Goal: Task Accomplishment & Management: Complete application form

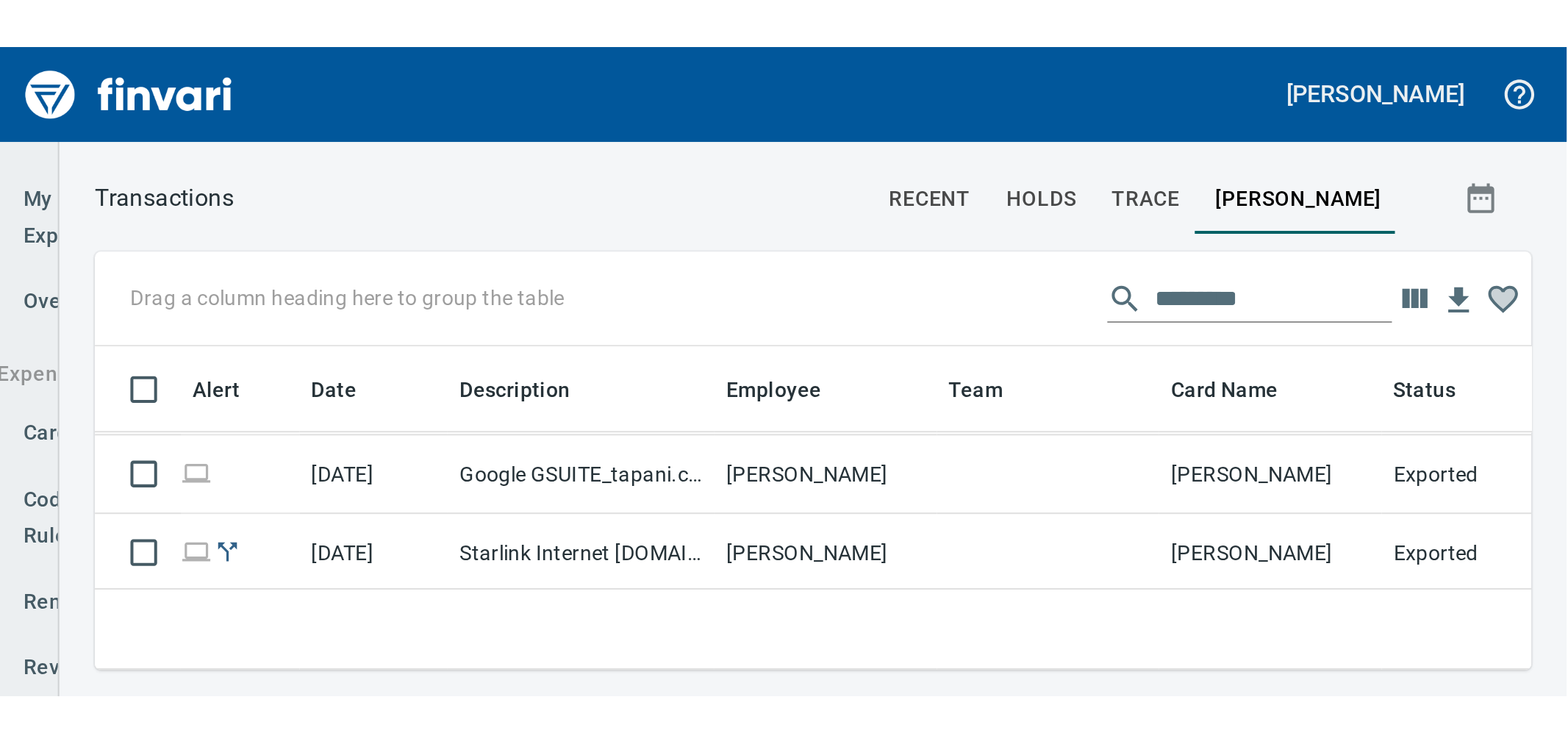
scroll to position [557, 1361]
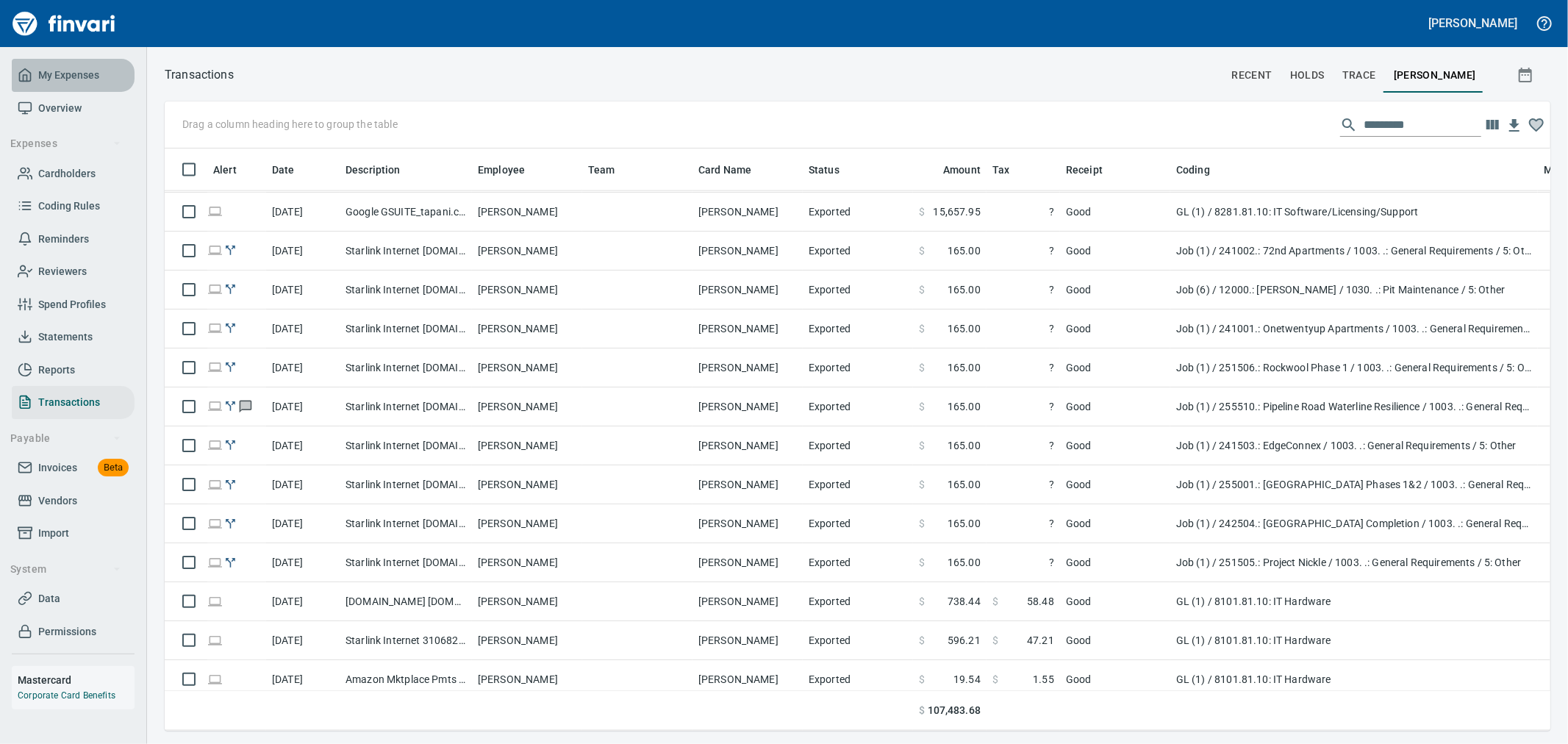
click at [63, 69] on span "My Expenses" at bounding box center [69, 74] width 61 height 18
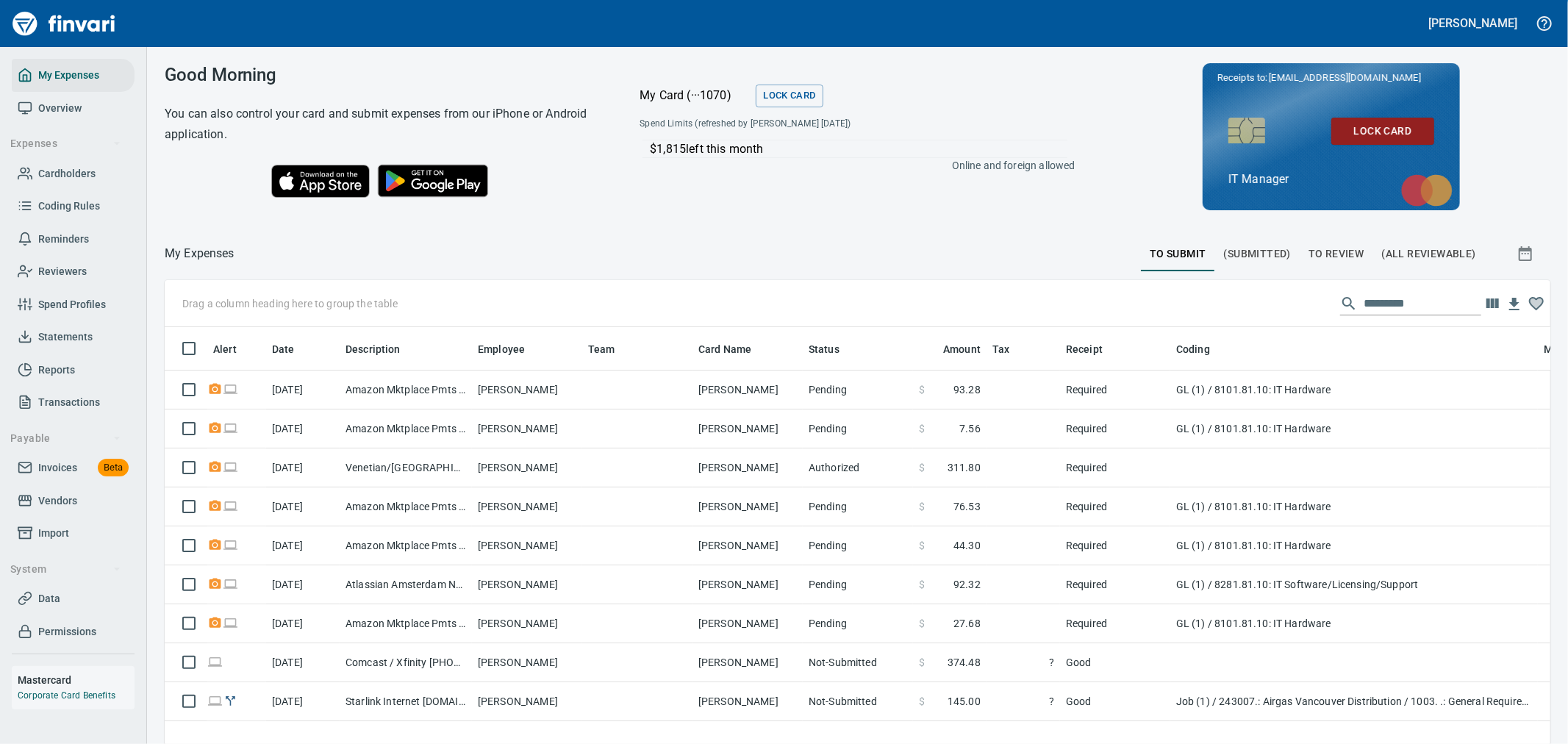
scroll to position [557, 1361]
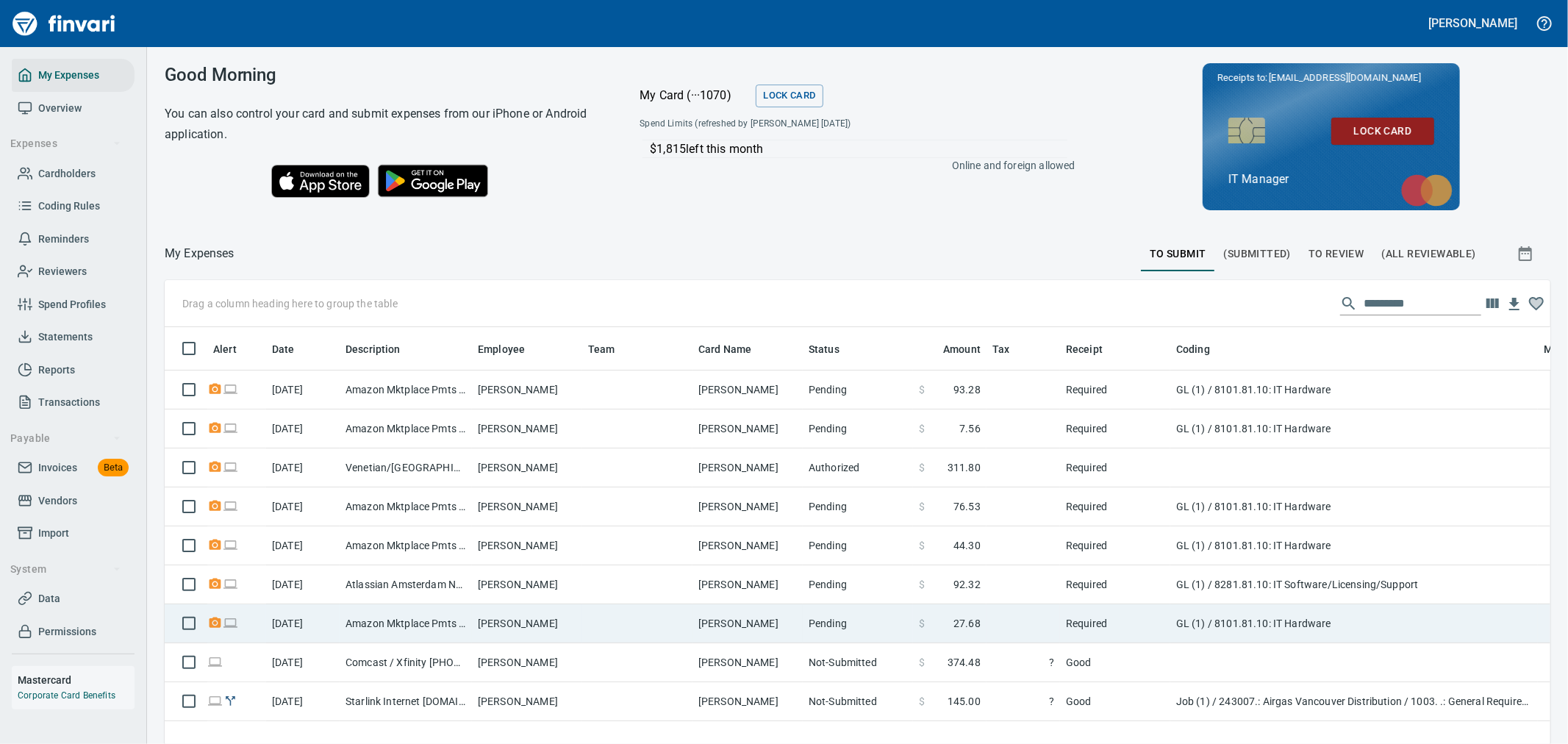
click at [435, 321] on td "Amazon Mktplace Pmts [DOMAIN_NAME][URL] WA" at bounding box center [405, 624] width 133 height 39
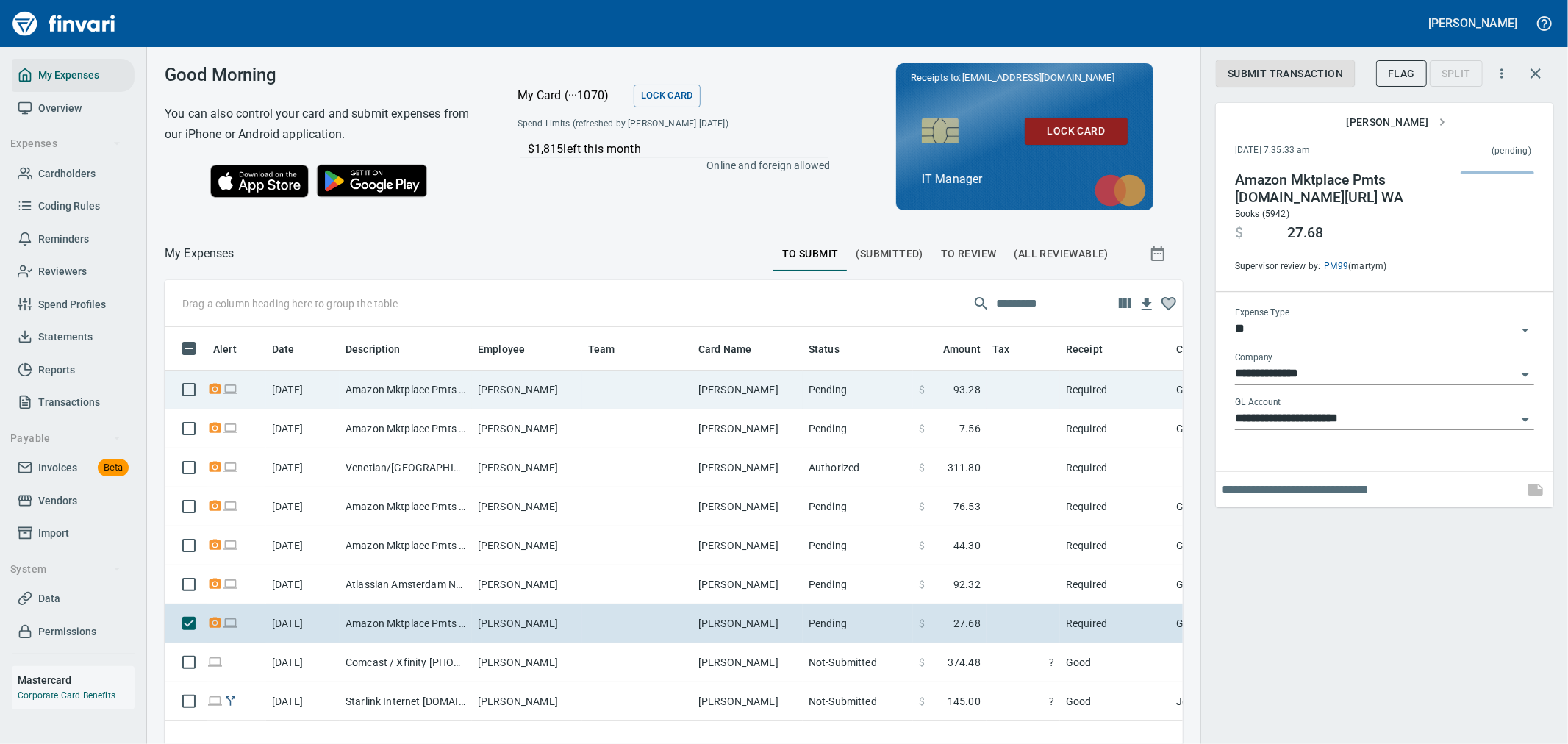
scroll to position [557, 993]
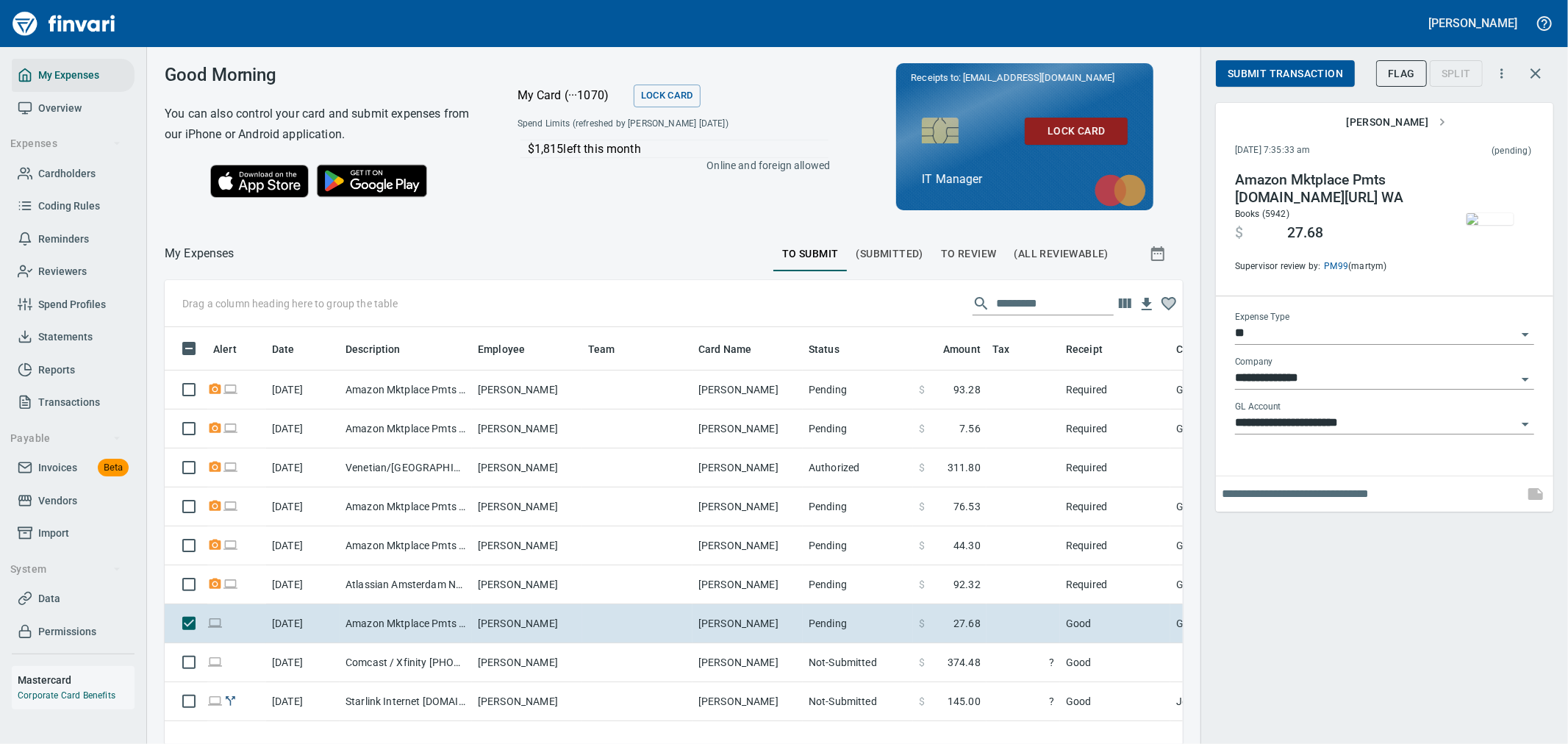
click at [776, 79] on span "Submit Transaction" at bounding box center [1285, 74] width 115 height 18
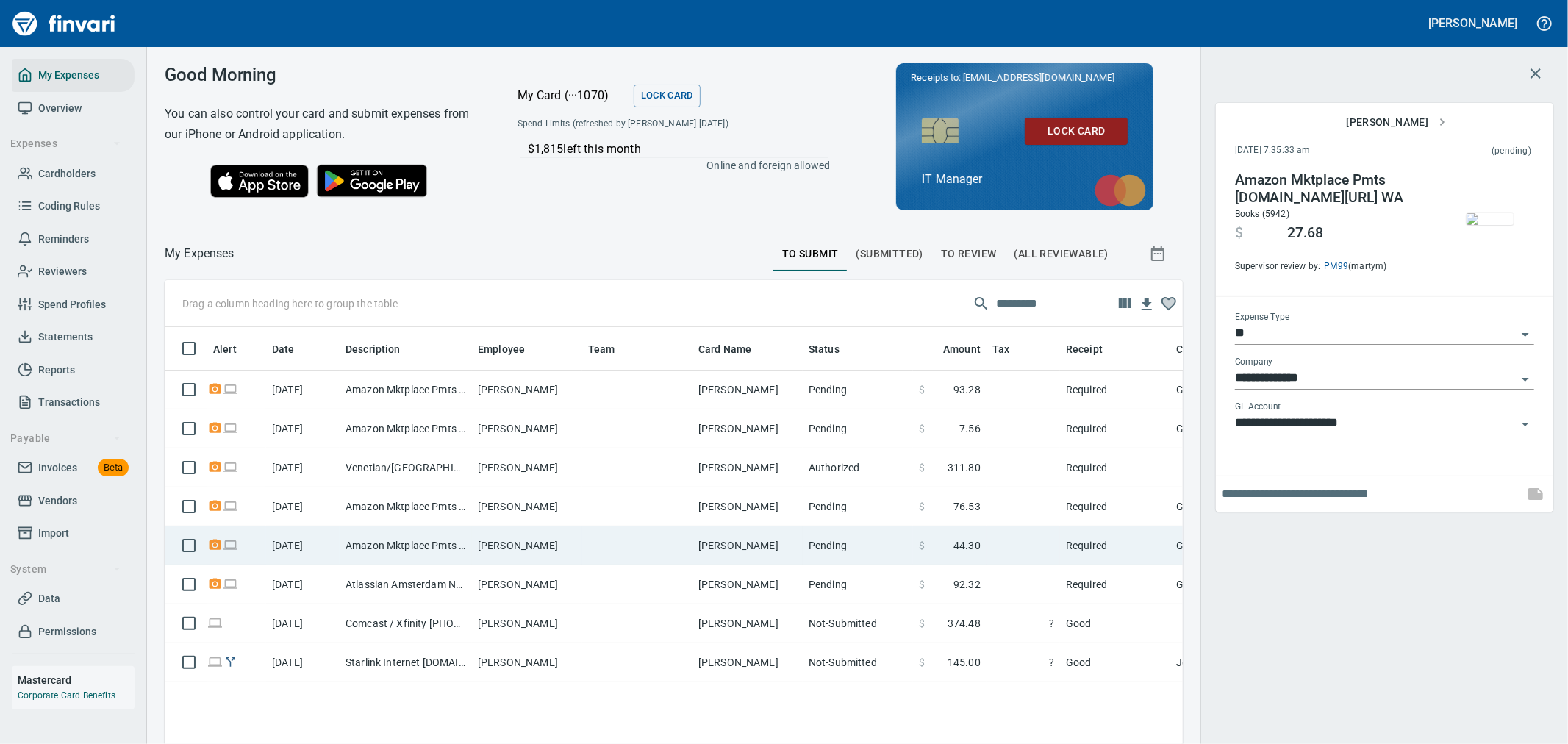
click at [776, 321] on td "Pending" at bounding box center [858, 546] width 110 height 39
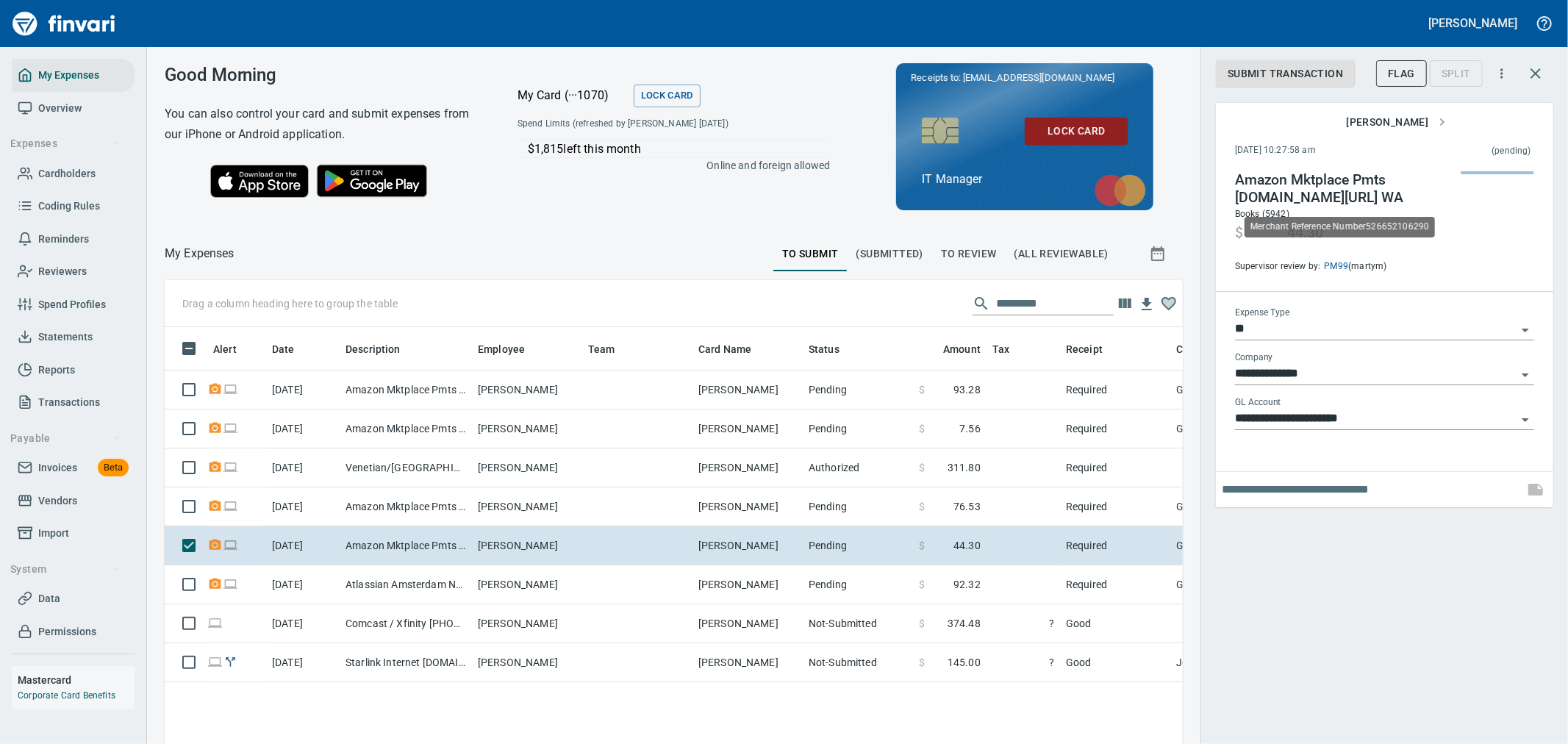
scroll to position [557, 993]
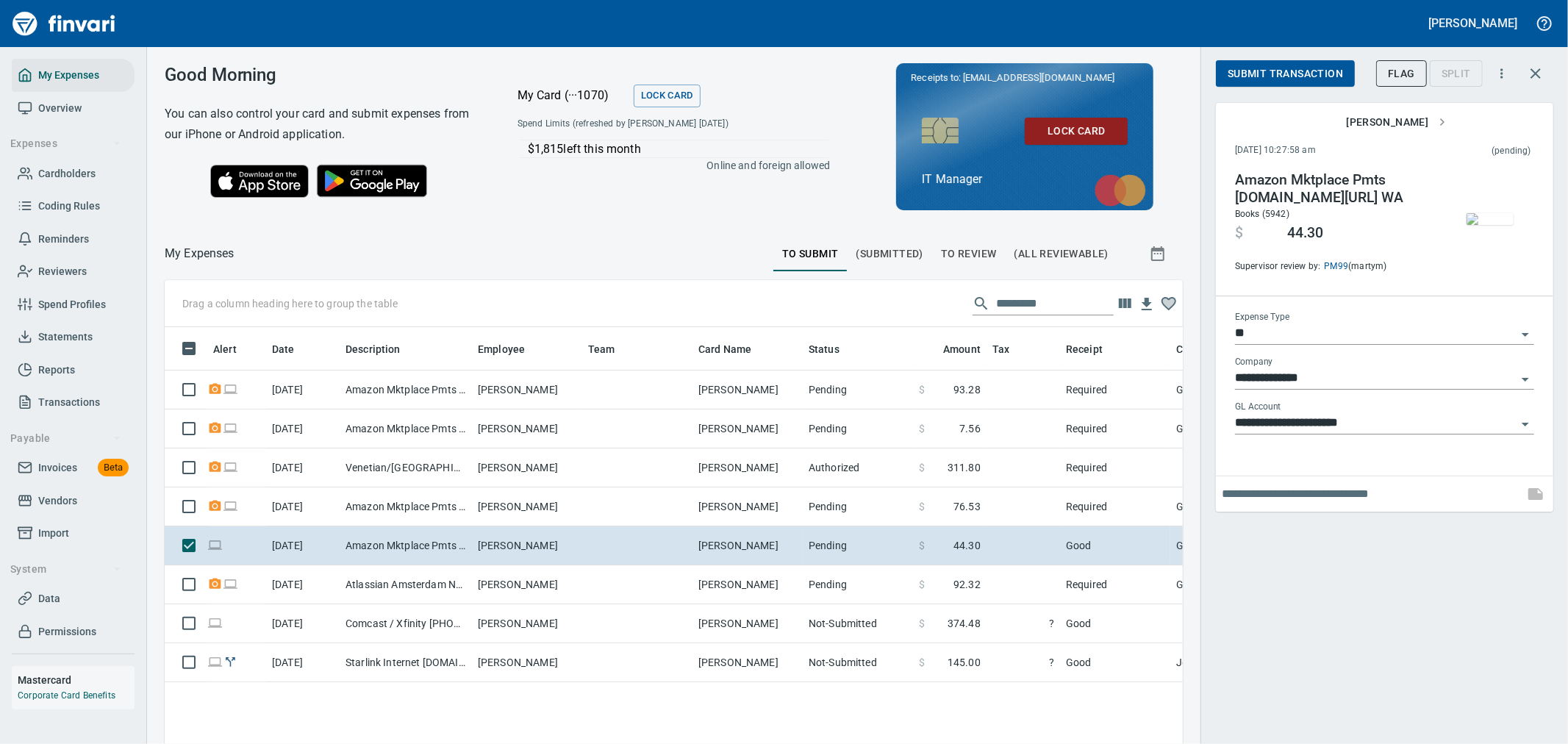
click at [776, 81] on span "Submit Transaction" at bounding box center [1285, 74] width 115 height 18
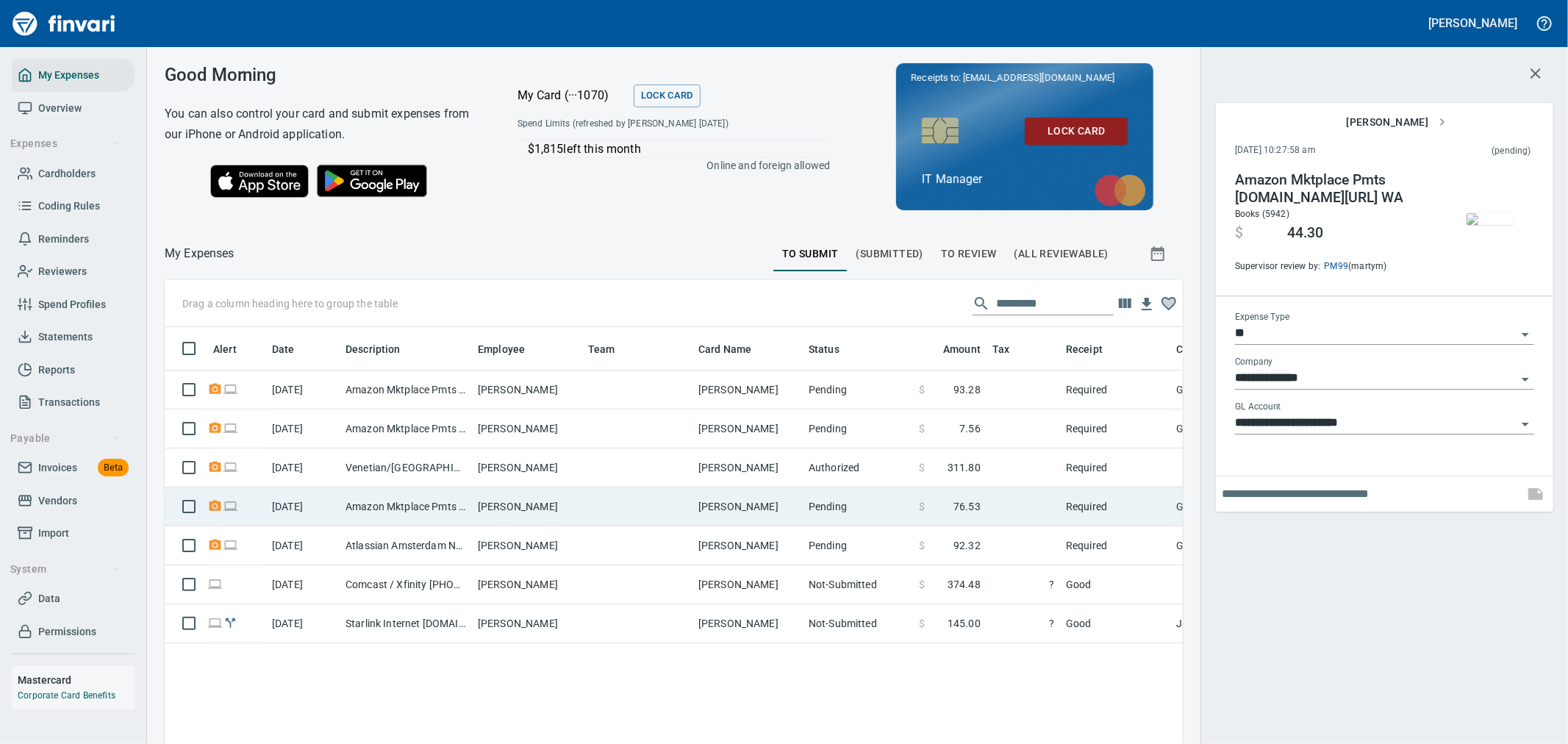
click at [776, 321] on td "Pending" at bounding box center [858, 507] width 110 height 39
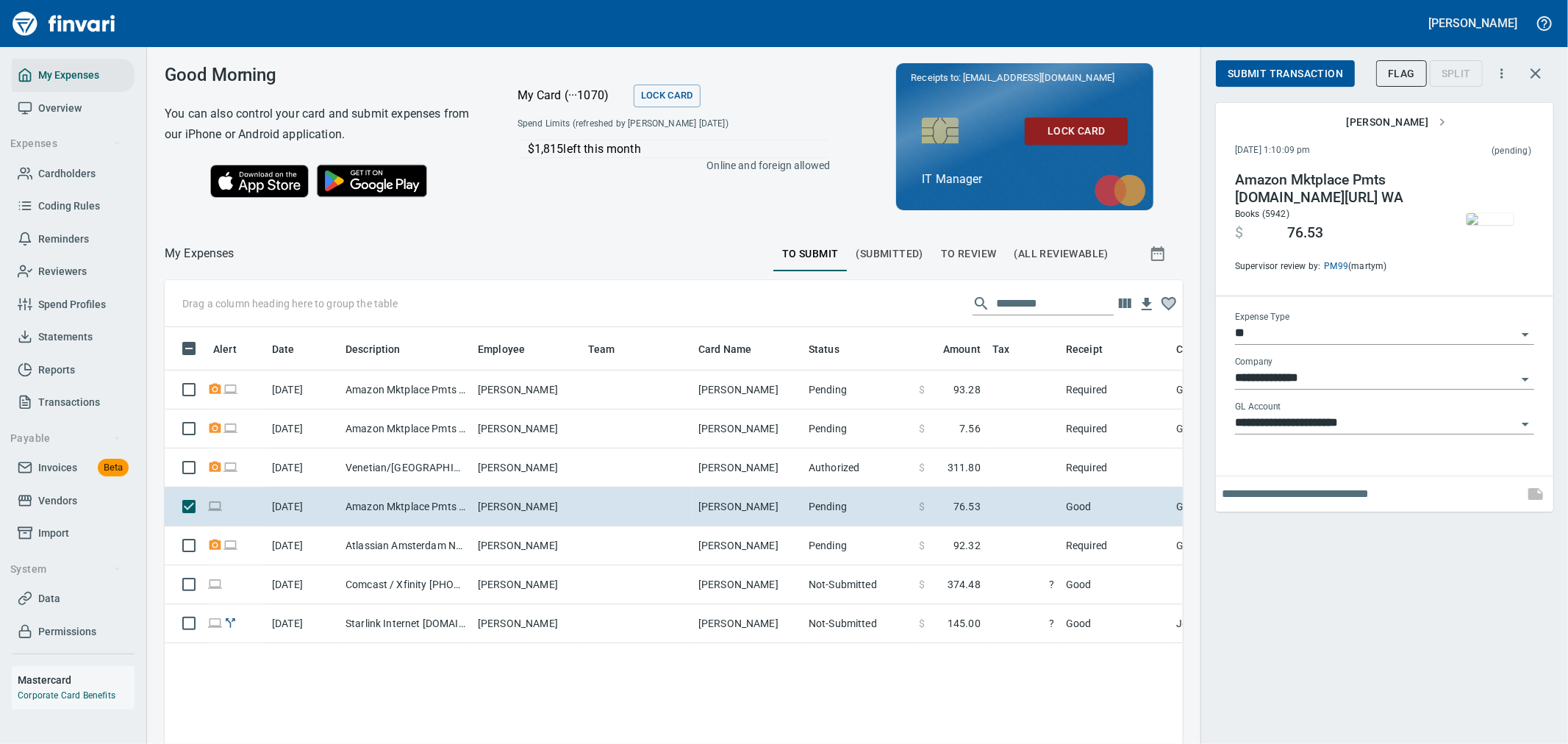
scroll to position [557, 993]
click at [776, 74] on span "Submit Transaction" at bounding box center [1285, 74] width 115 height 18
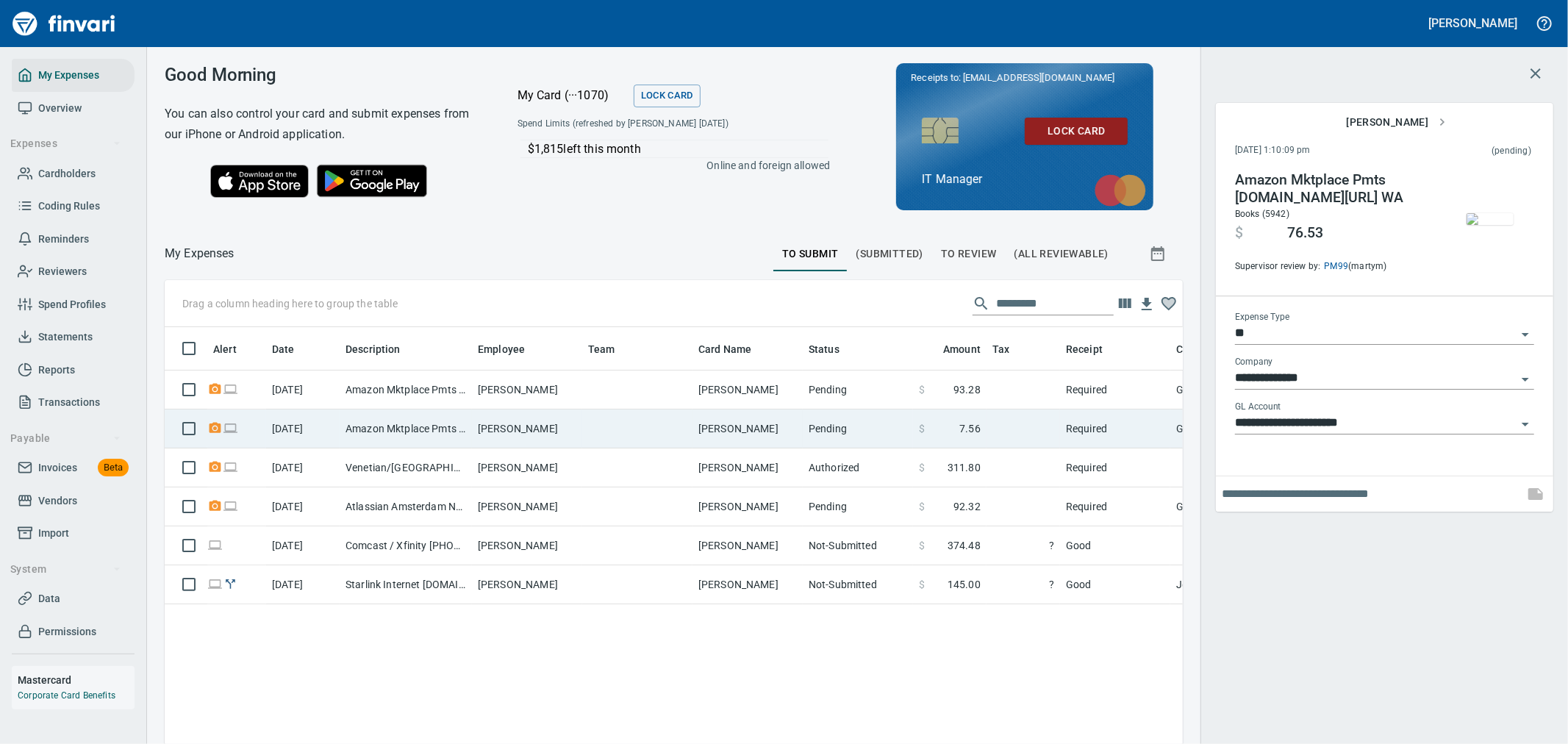
click at [776, 321] on td "$ 7.56" at bounding box center [950, 429] width 74 height 39
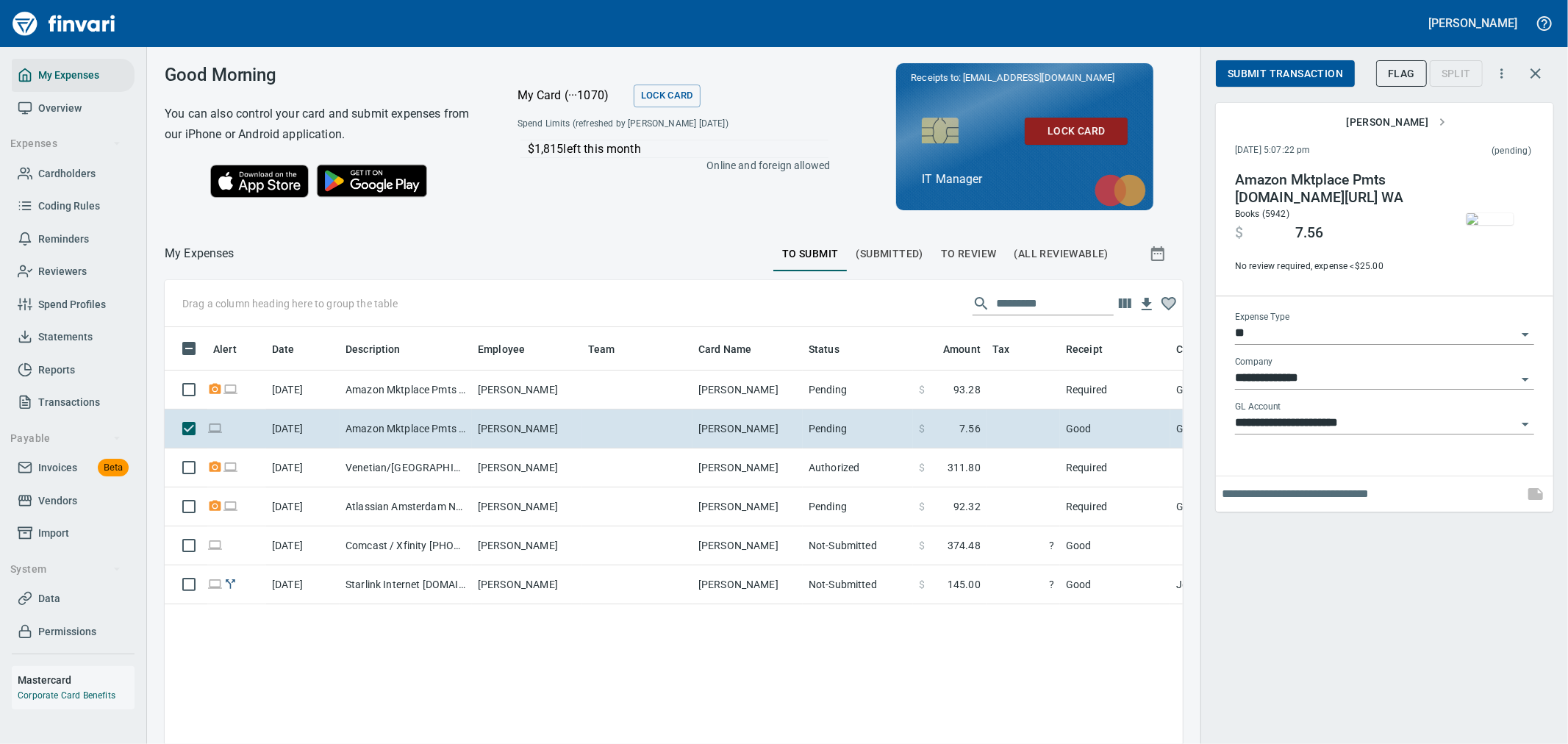
scroll to position [557, 993]
click at [776, 81] on span "Submit Transaction" at bounding box center [1285, 74] width 115 height 18
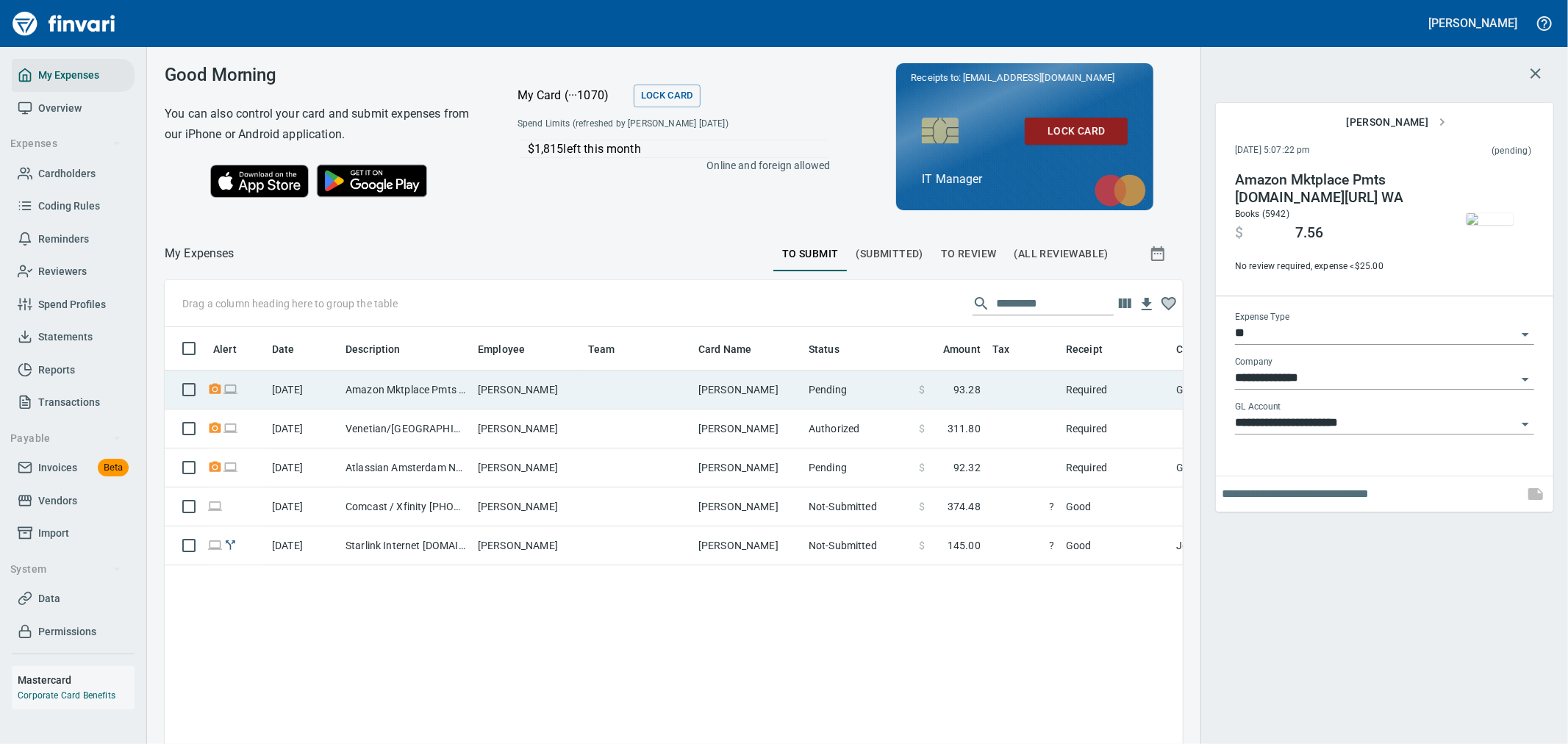
drag, startPoint x: 954, startPoint y: 383, endPoint x: 963, endPoint y: 383, distance: 9.0
click at [776, 321] on span "93.28" at bounding box center [966, 389] width 27 height 15
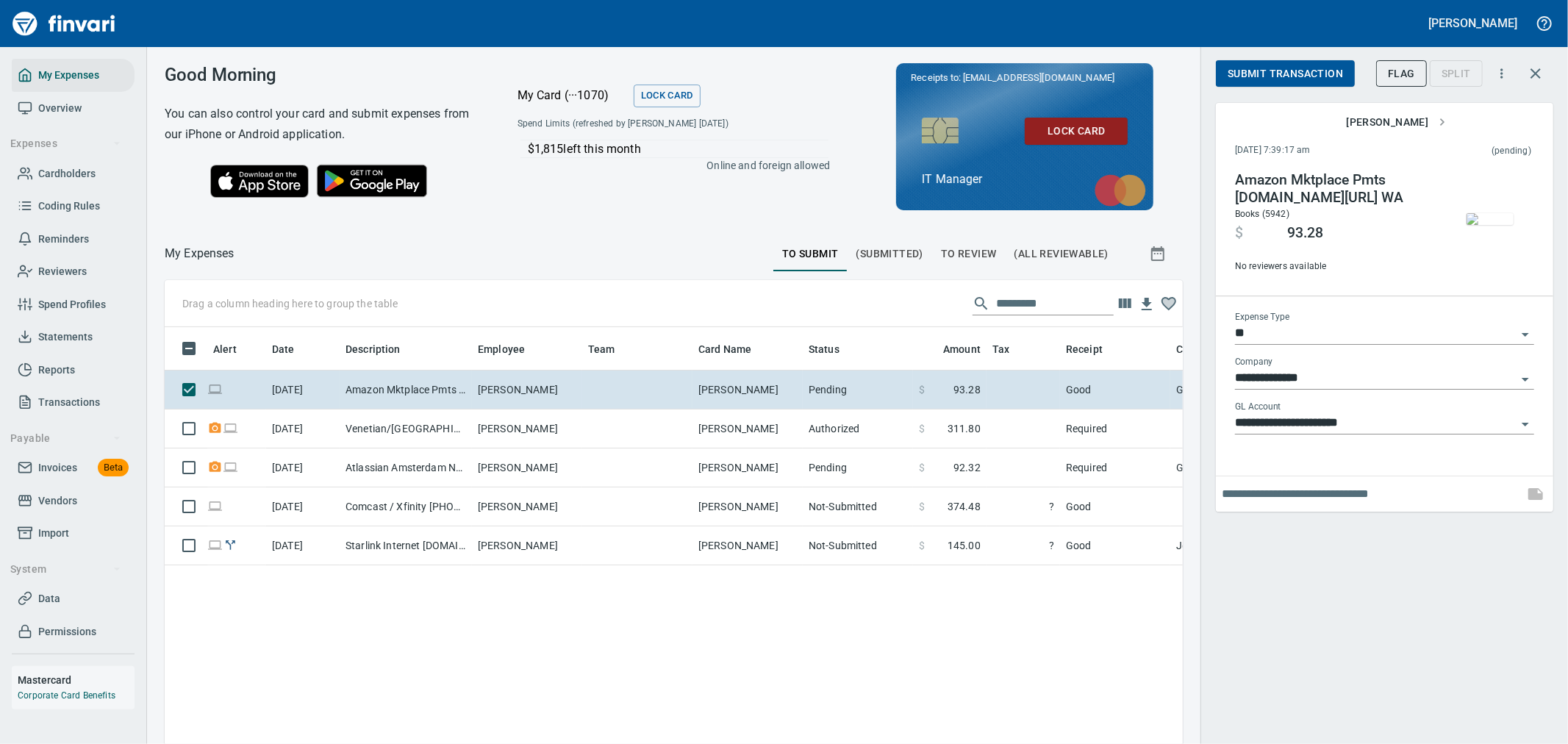
scroll to position [557, 993]
click at [776, 71] on span "Submit Transaction" at bounding box center [1285, 74] width 115 height 18
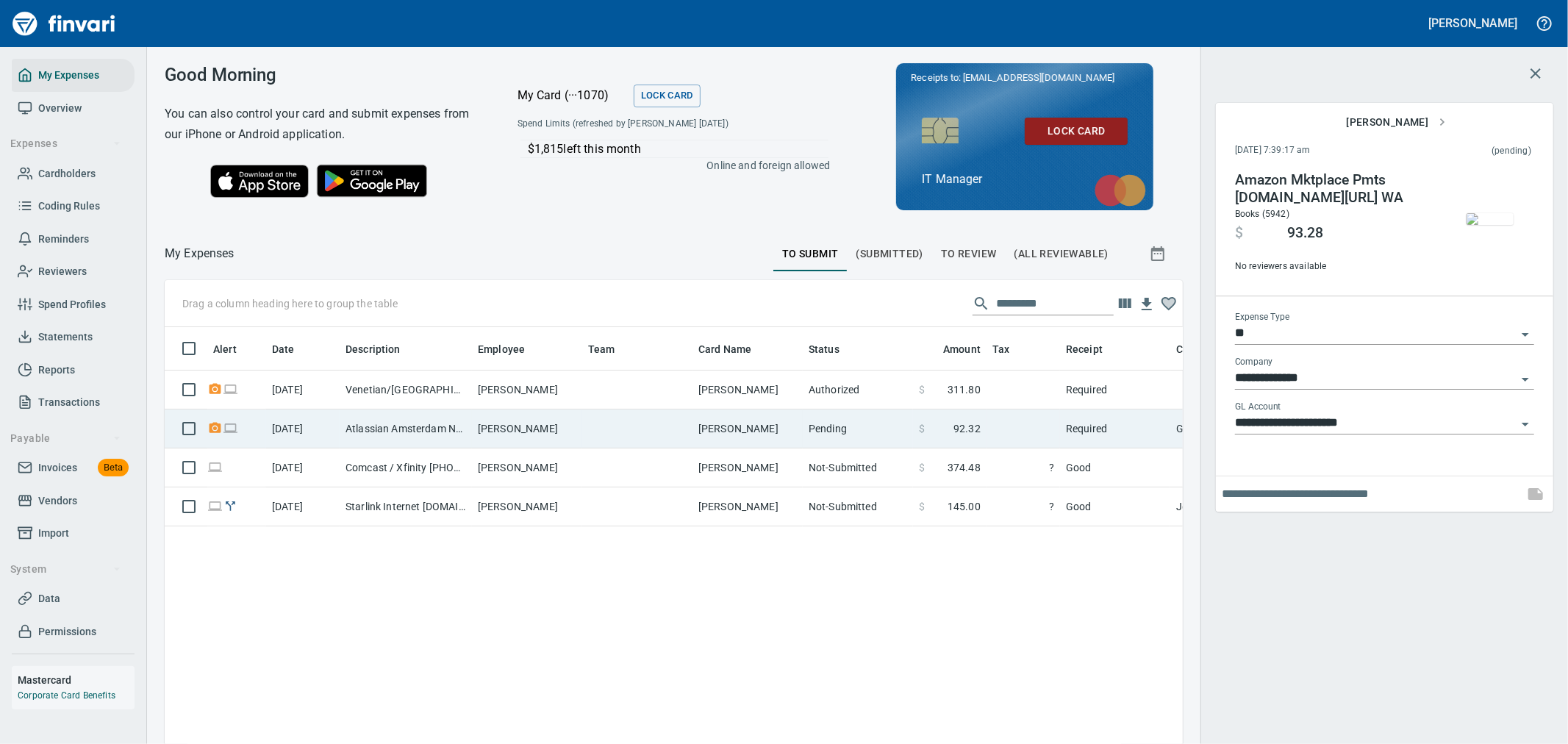
click at [621, 321] on td at bounding box center [637, 429] width 110 height 39
type input "**********"
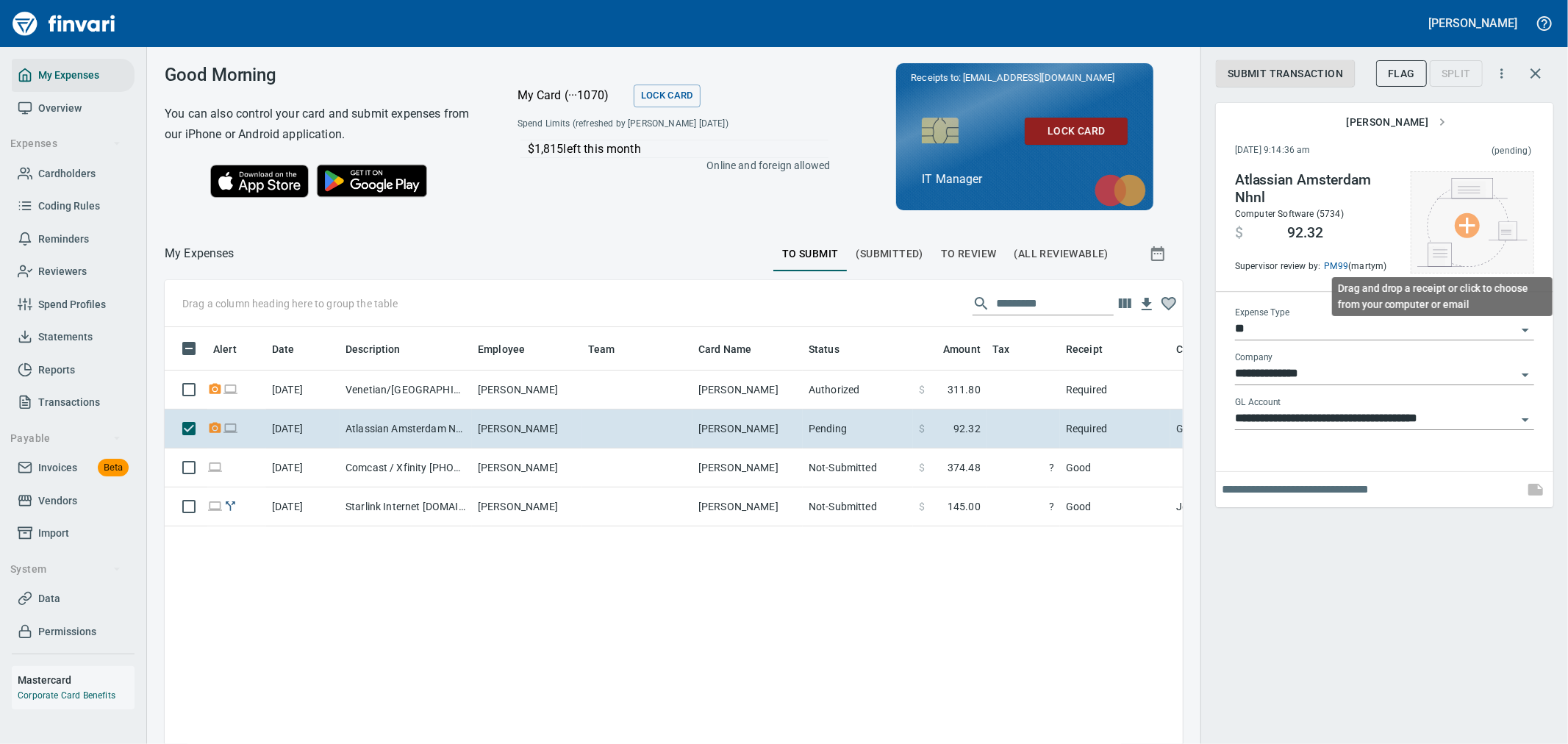
scroll to position [557, 993]
click at [776, 210] on img at bounding box center [1472, 223] width 110 height 89
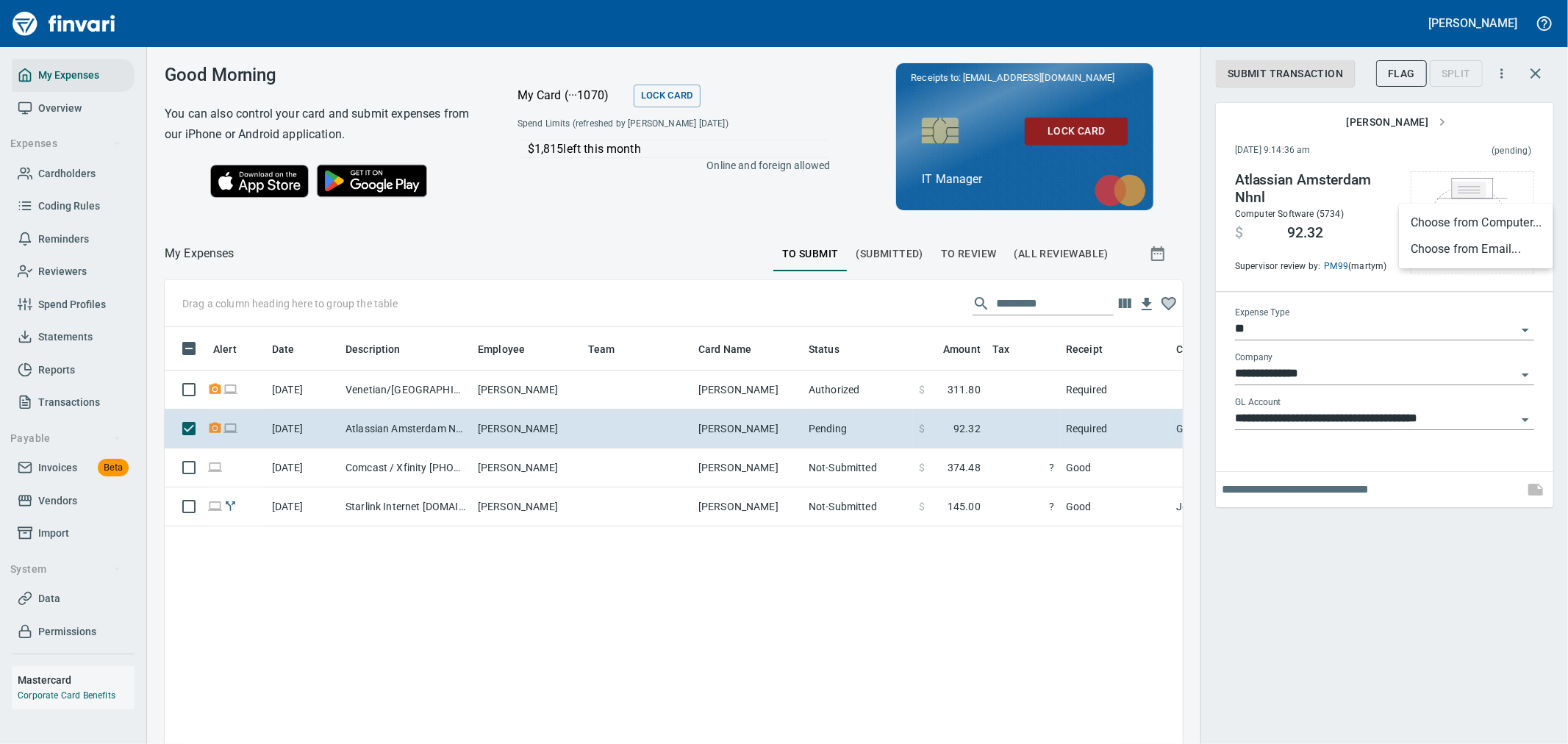
click at [776, 223] on li "Choose from Computer..." at bounding box center [1476, 223] width 155 height 26
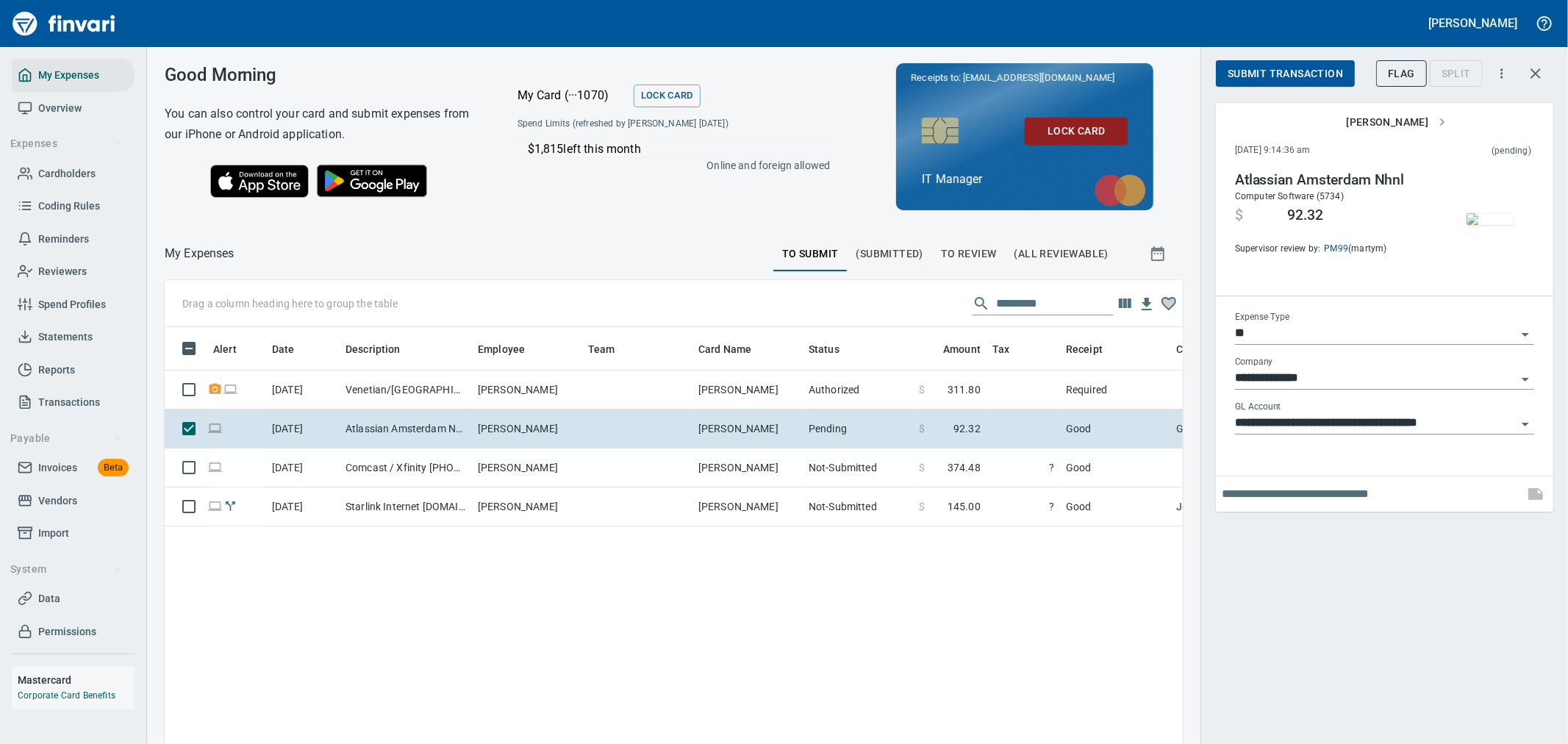
click at [776, 70] on span "Submit Transaction" at bounding box center [1285, 74] width 115 height 18
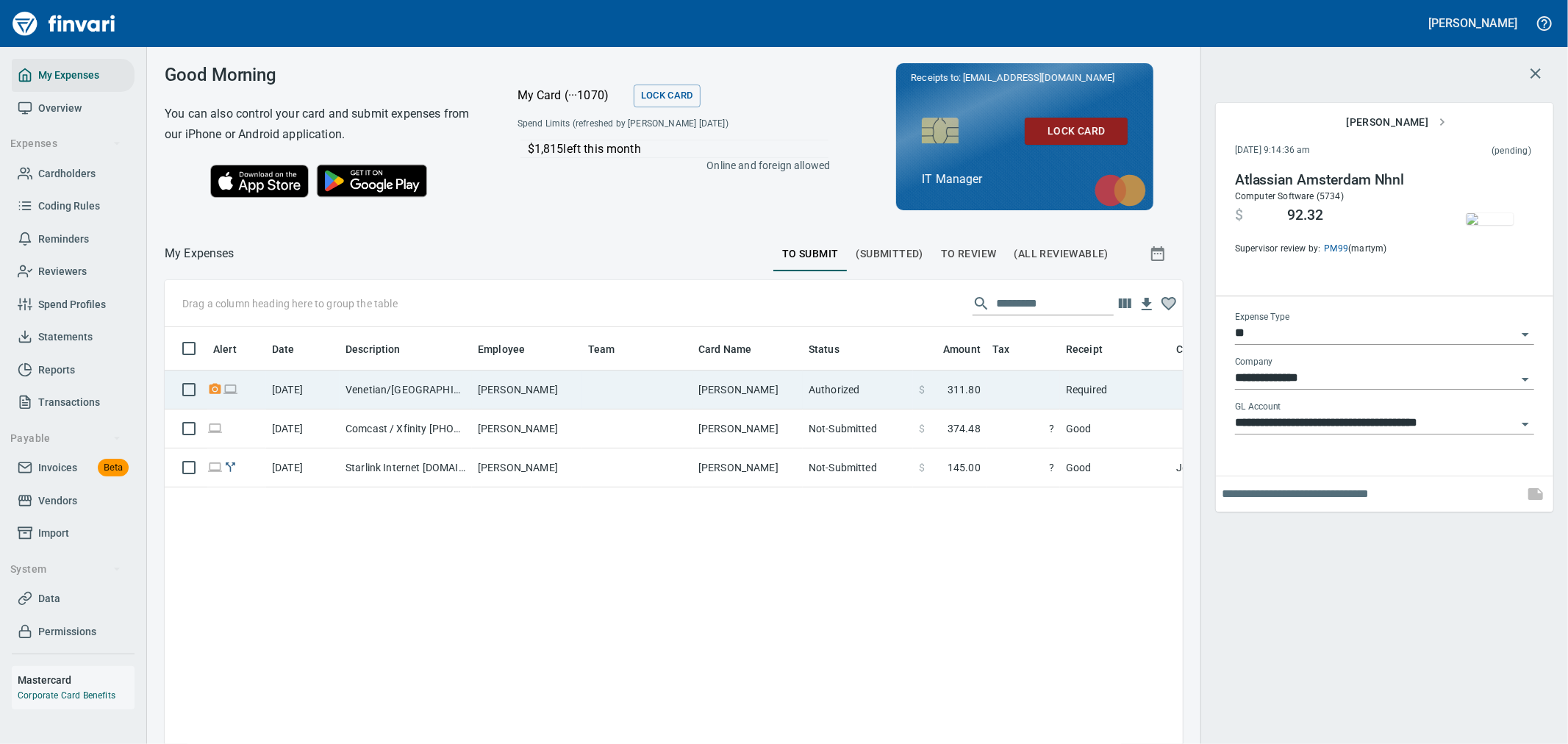
click at [776, 321] on span "311.80" at bounding box center [963, 389] width 33 height 15
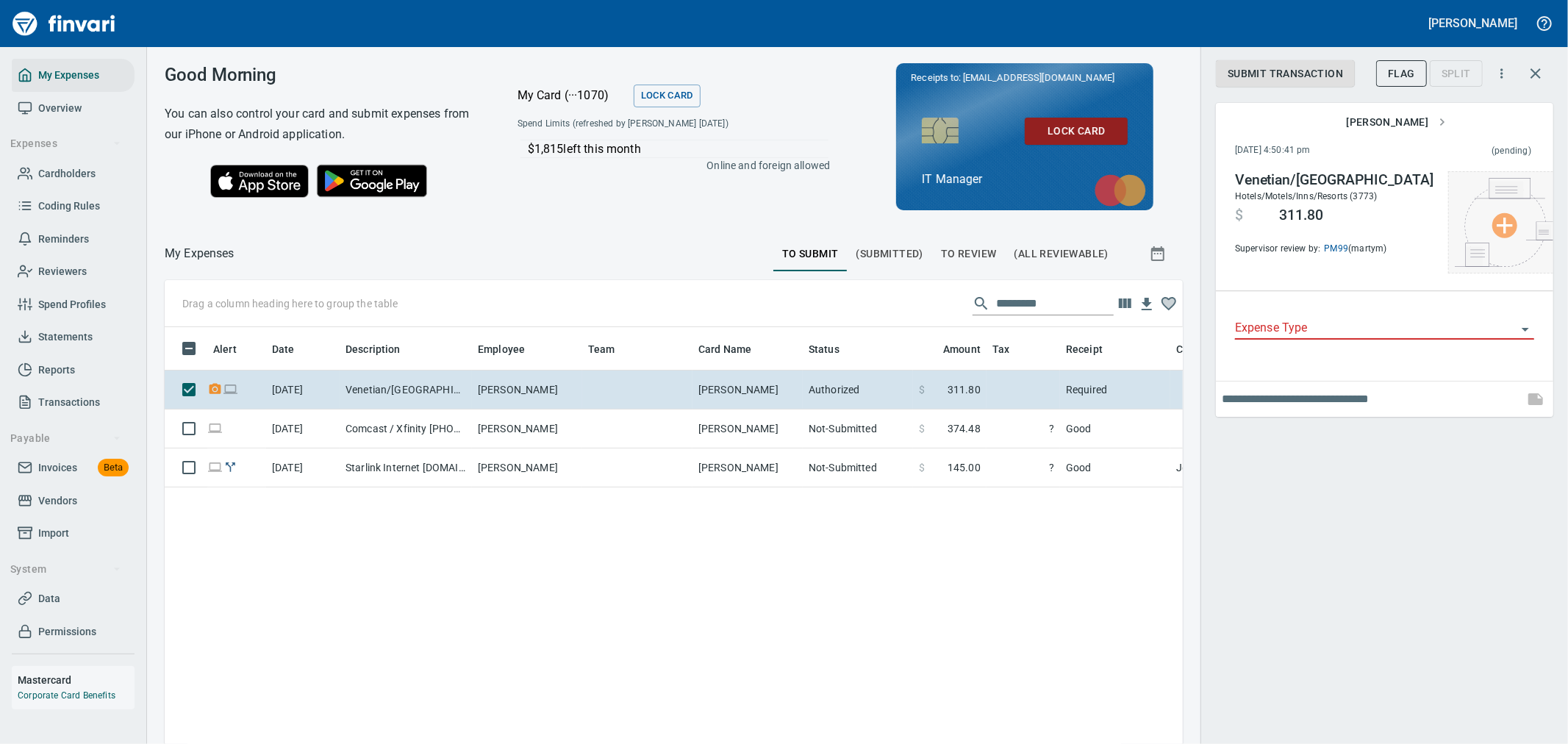
click at [776, 219] on img at bounding box center [1510, 223] width 110 height 89
click at [776, 226] on li "Choose from Computer..." at bounding box center [1476, 223] width 155 height 26
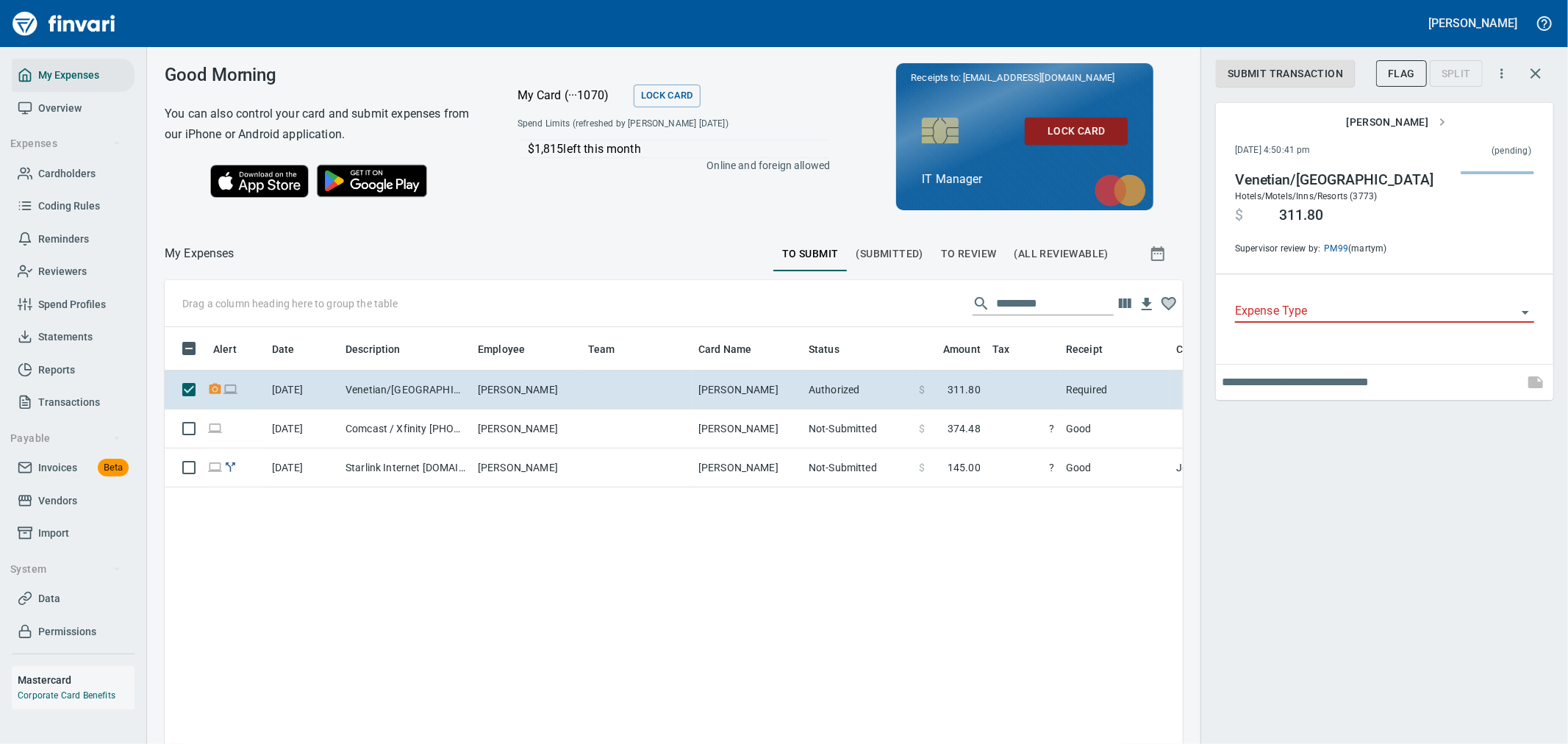
click at [776, 316] on div "Expense Type" at bounding box center [1383, 306] width 299 height 33
click at [776, 321] on input "Expense Type" at bounding box center [1375, 312] width 281 height 20
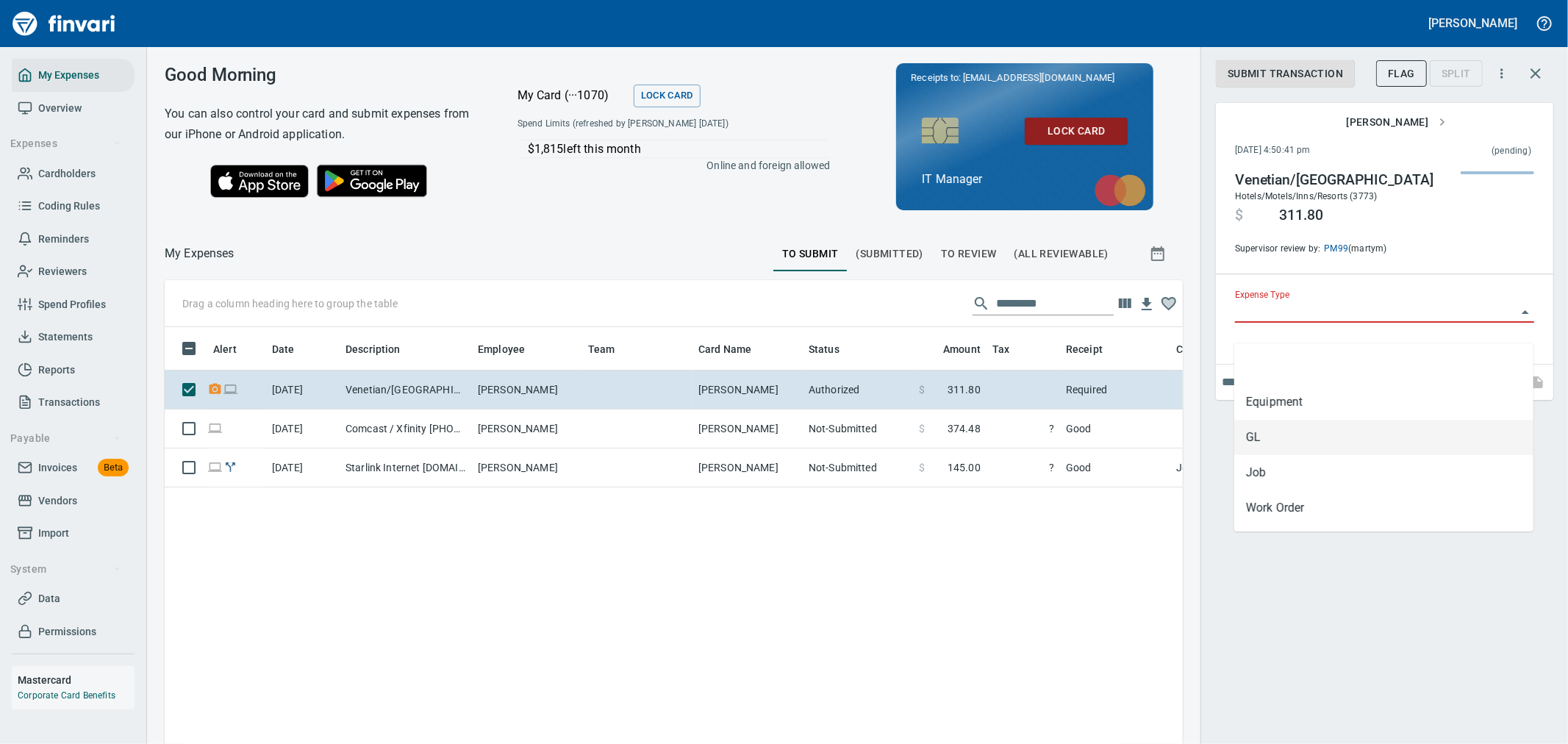
click at [776, 321] on li "GL" at bounding box center [1383, 437] width 299 height 35
type input "**"
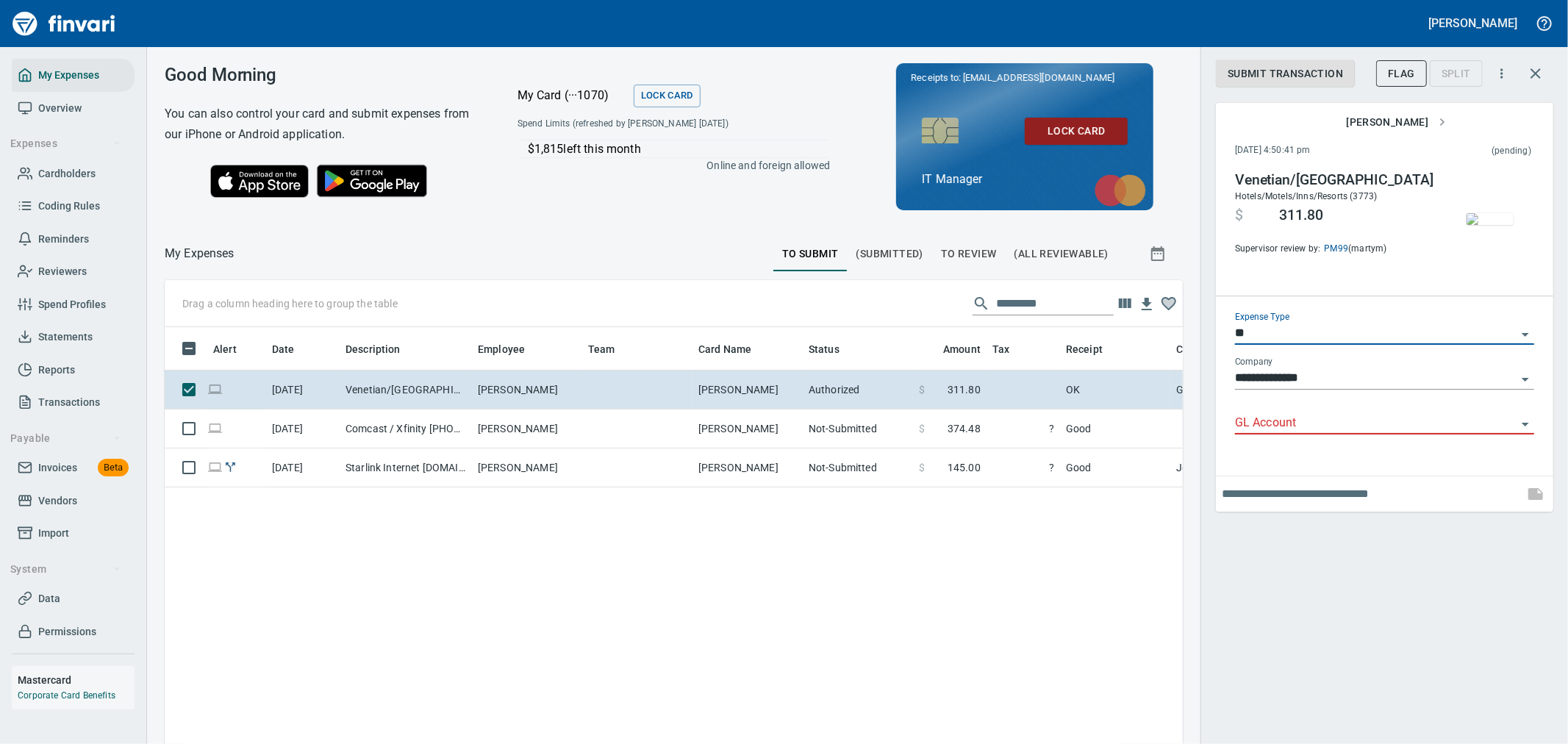
click at [776, 321] on input "GL Account" at bounding box center [1375, 423] width 281 height 20
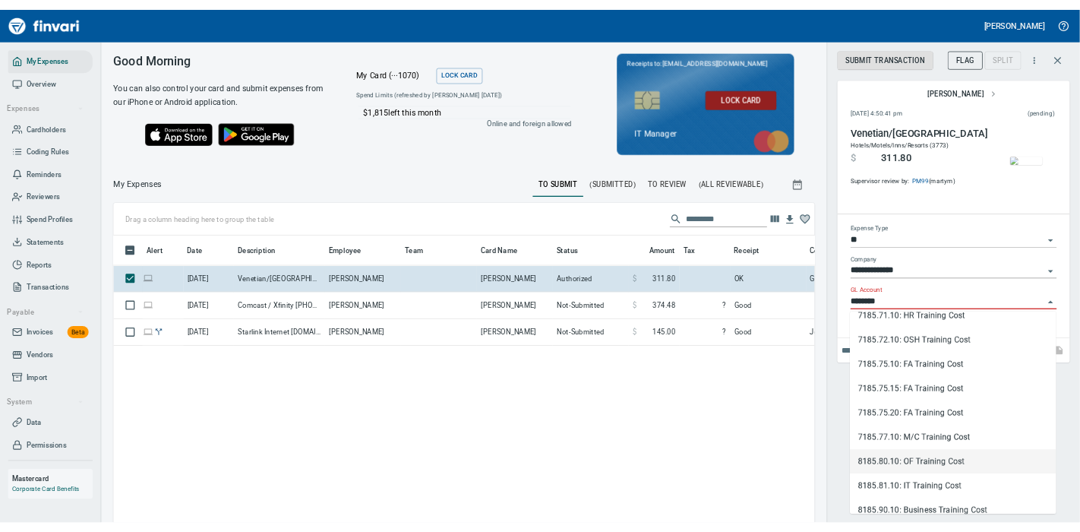
scroll to position [729, 0]
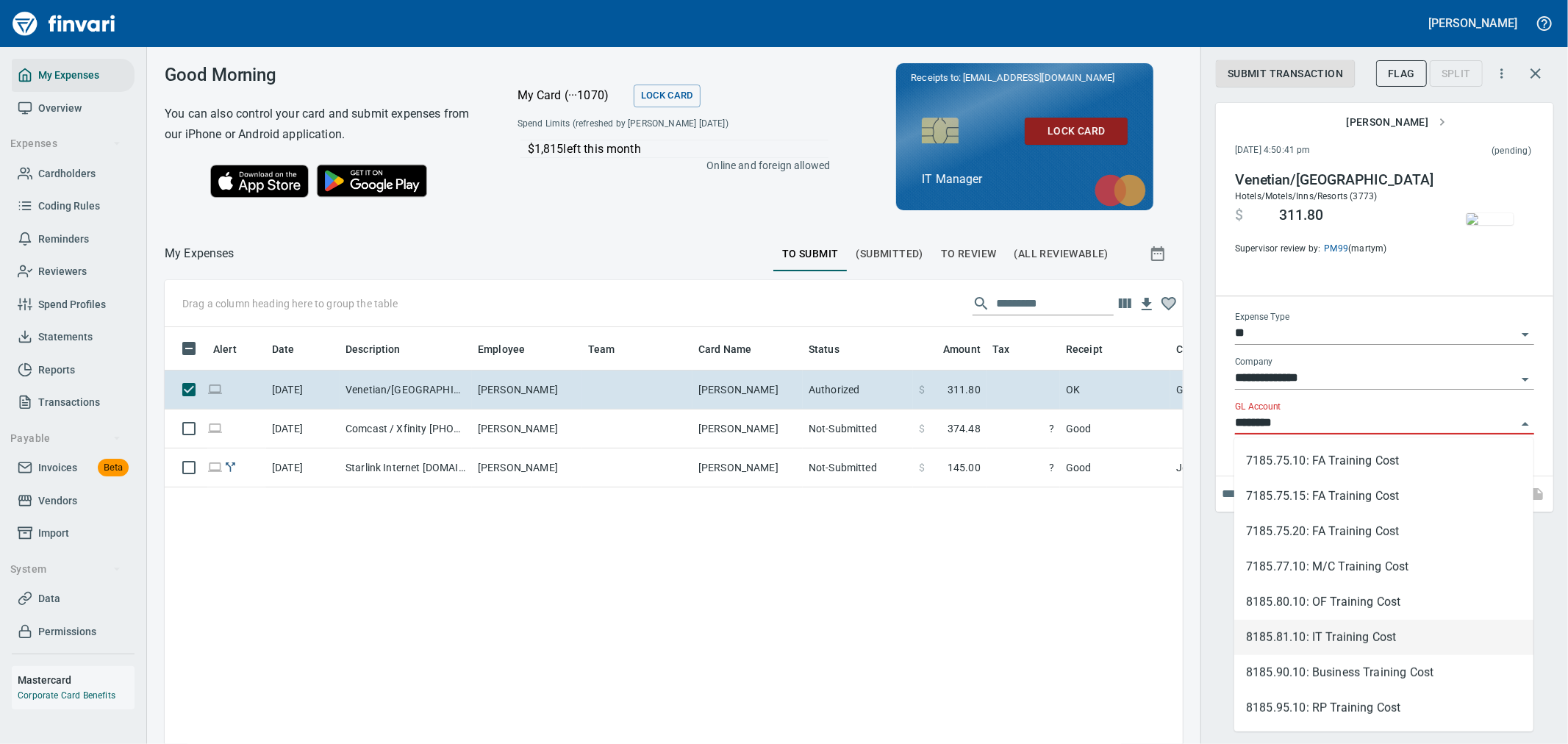
click at [776, 321] on li "8185.81.10: IT Training Cost" at bounding box center [1383, 637] width 299 height 35
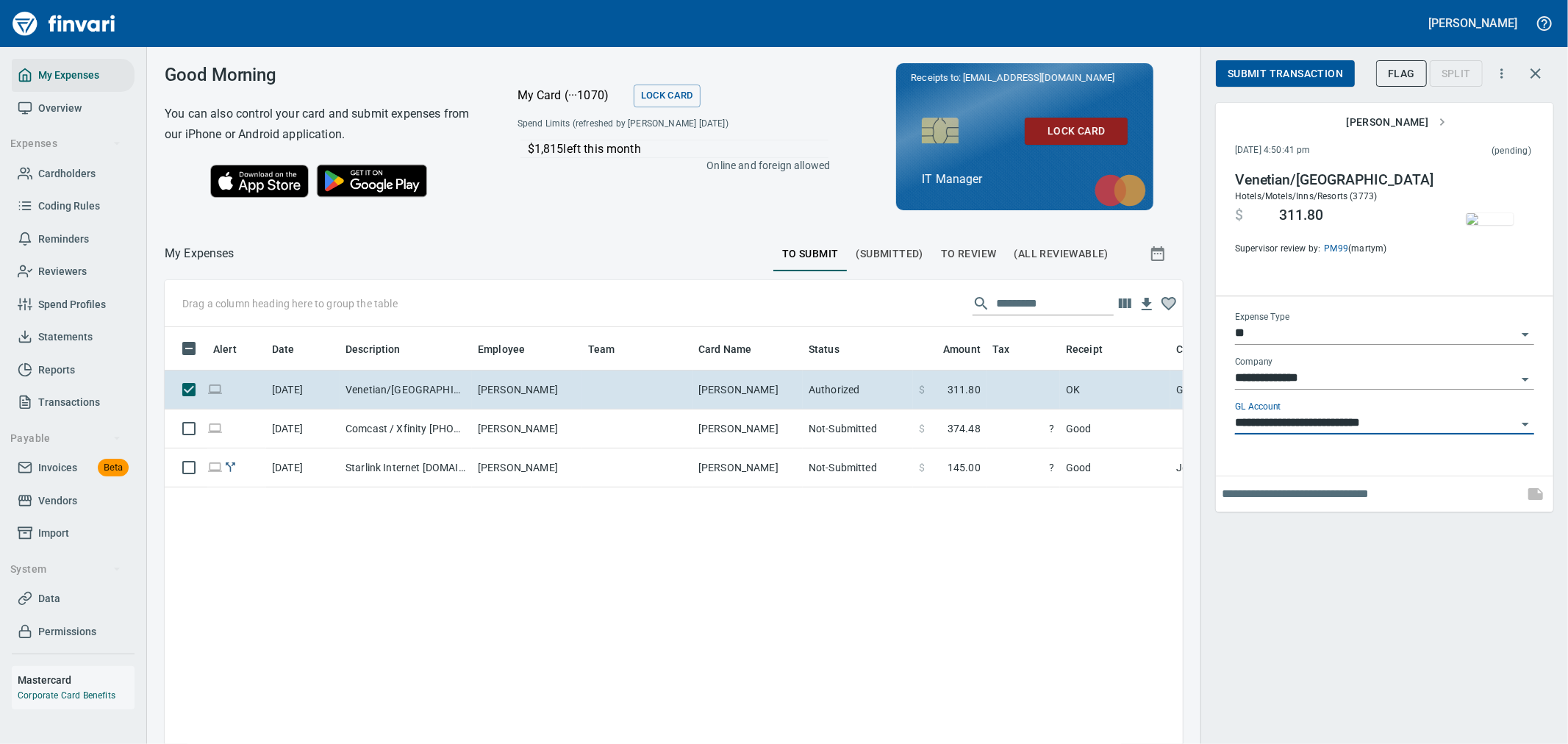
type input "**********"
click at [776, 321] on input "text" at bounding box center [1370, 493] width 296 height 23
type input "**********"
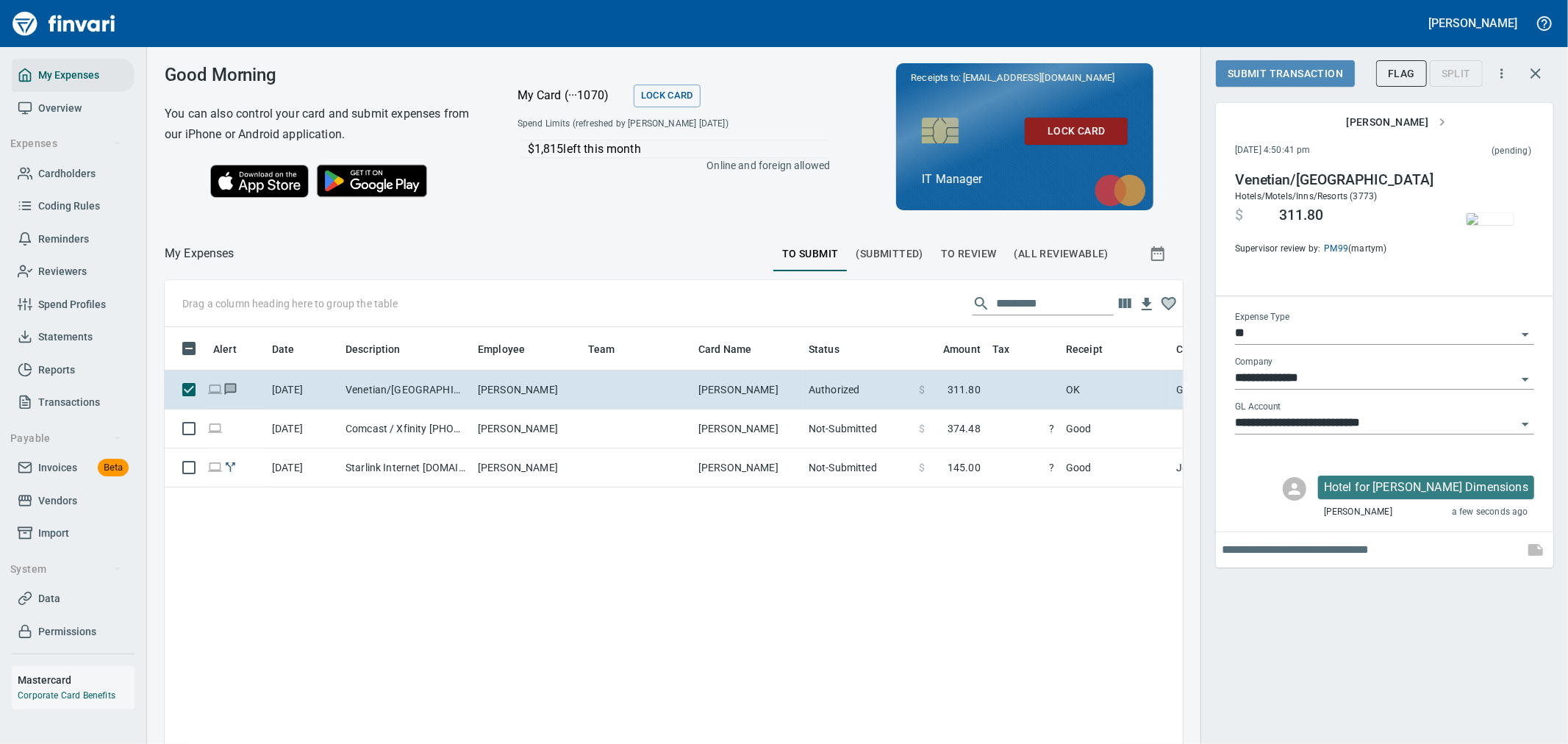
click at [776, 65] on span "Submit Transaction" at bounding box center [1285, 74] width 115 height 18
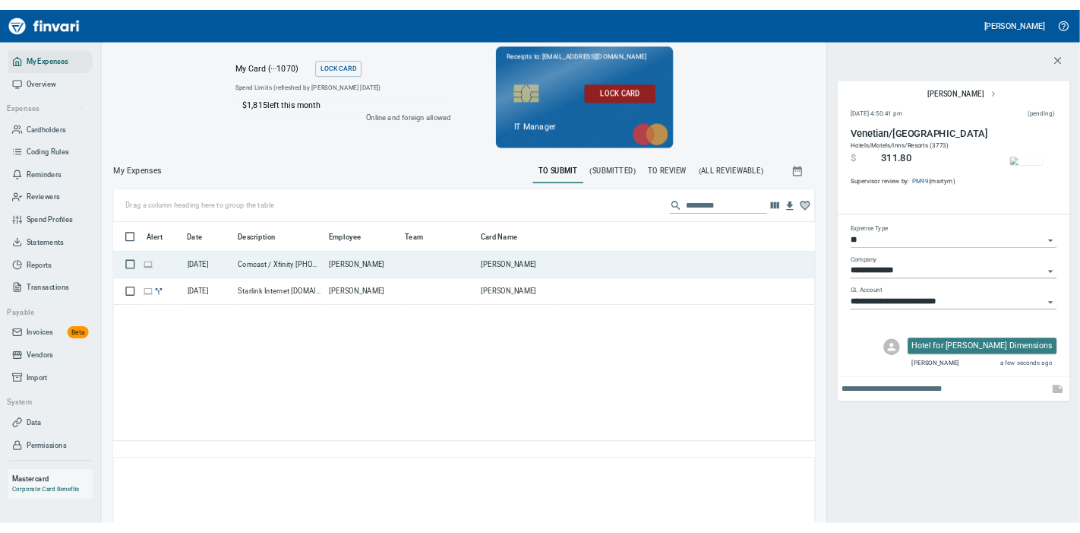
scroll to position [338, 486]
